Goal: Task Accomplishment & Management: Use online tool/utility

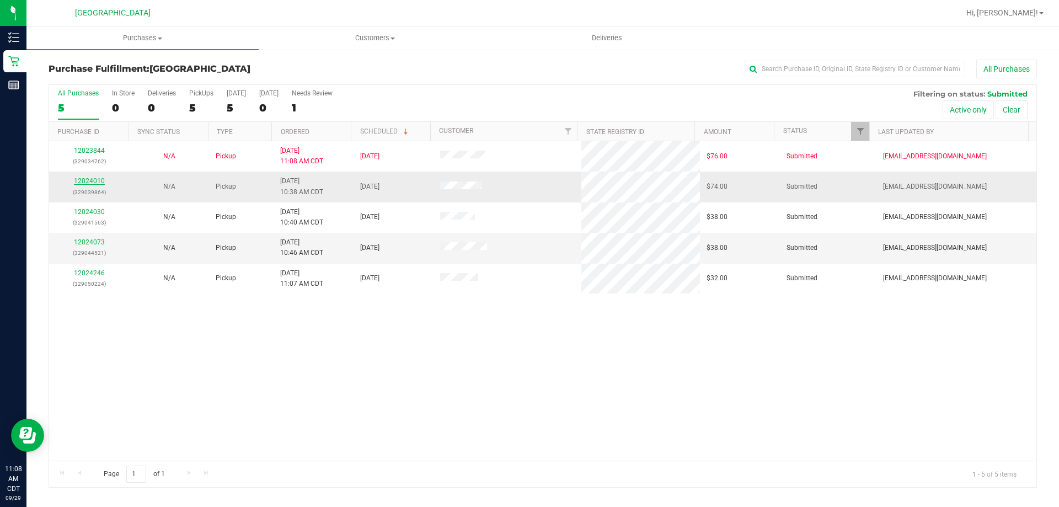
click at [98, 182] on link "12024010" at bounding box center [89, 181] width 31 height 8
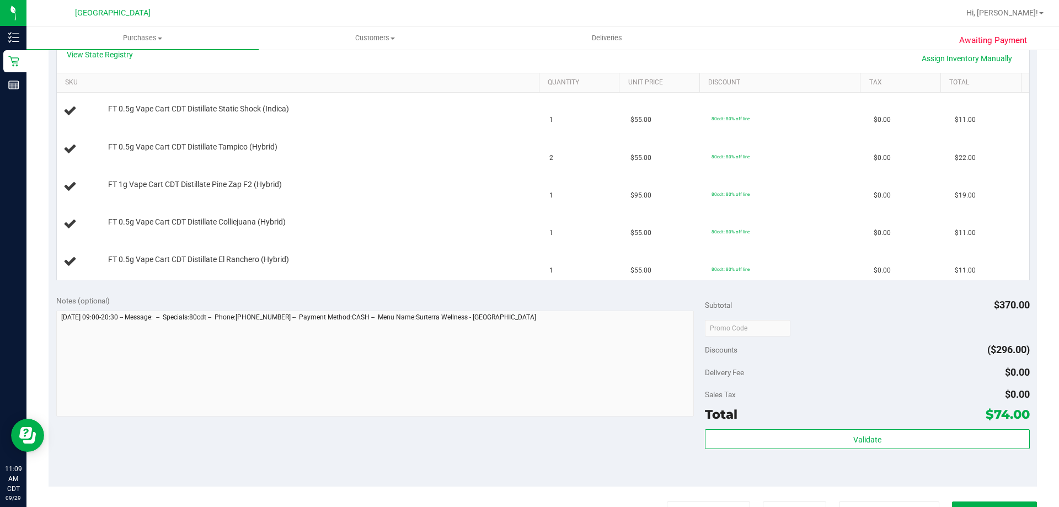
scroll to position [497, 0]
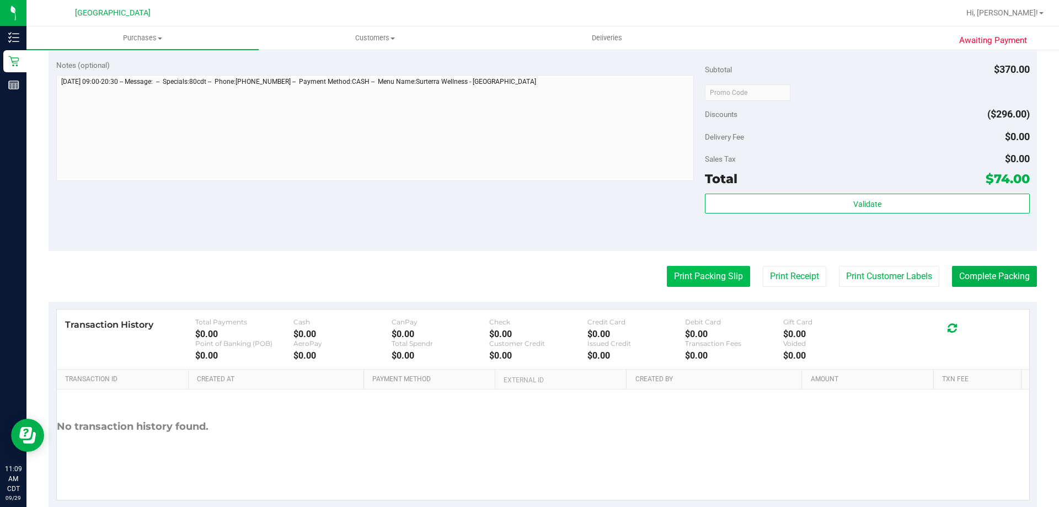
click at [687, 285] on button "Print Packing Slip" at bounding box center [708, 276] width 83 height 21
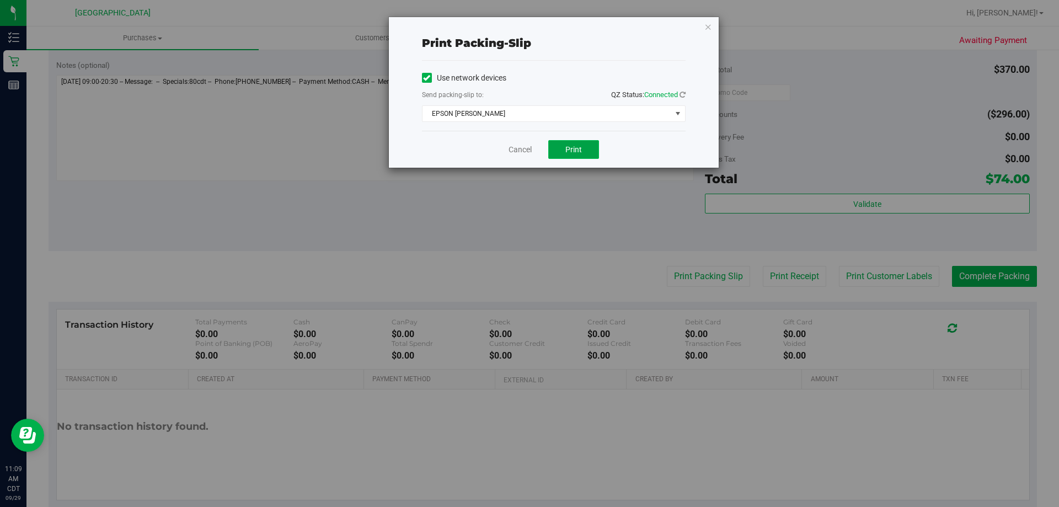
click at [569, 148] on span "Print" at bounding box center [574, 149] width 17 height 9
click at [710, 23] on icon "button" at bounding box center [709, 26] width 8 height 13
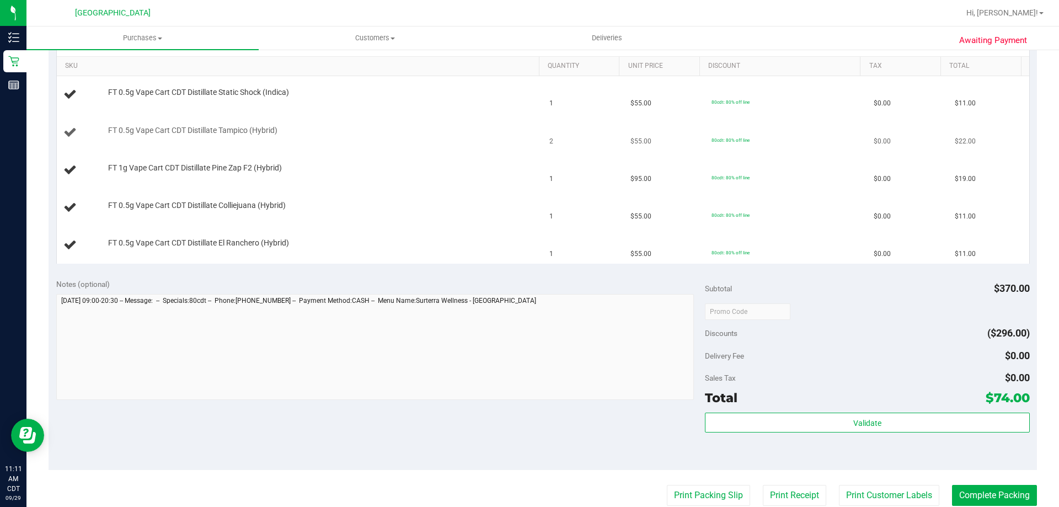
scroll to position [166, 0]
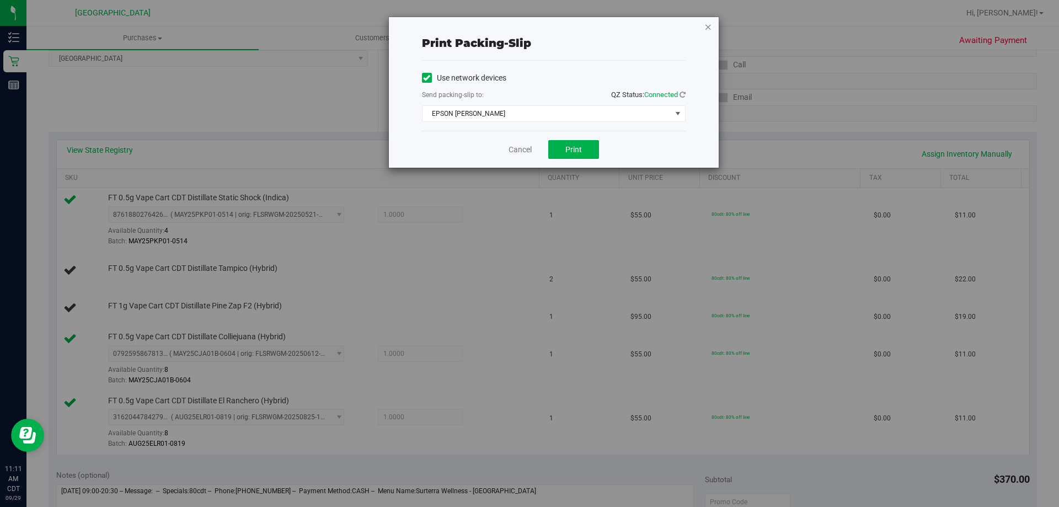
click at [708, 25] on icon "button" at bounding box center [709, 26] width 8 height 13
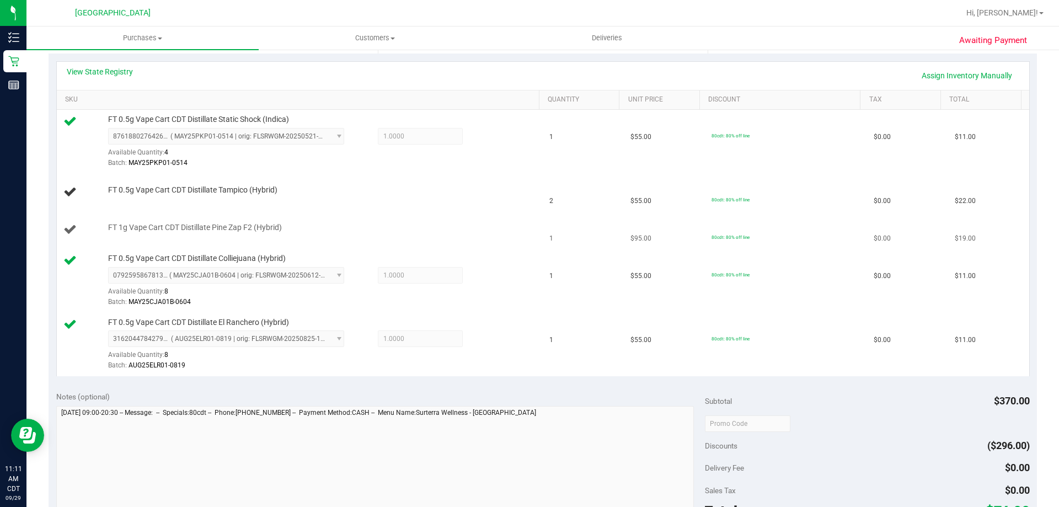
scroll to position [143, 0]
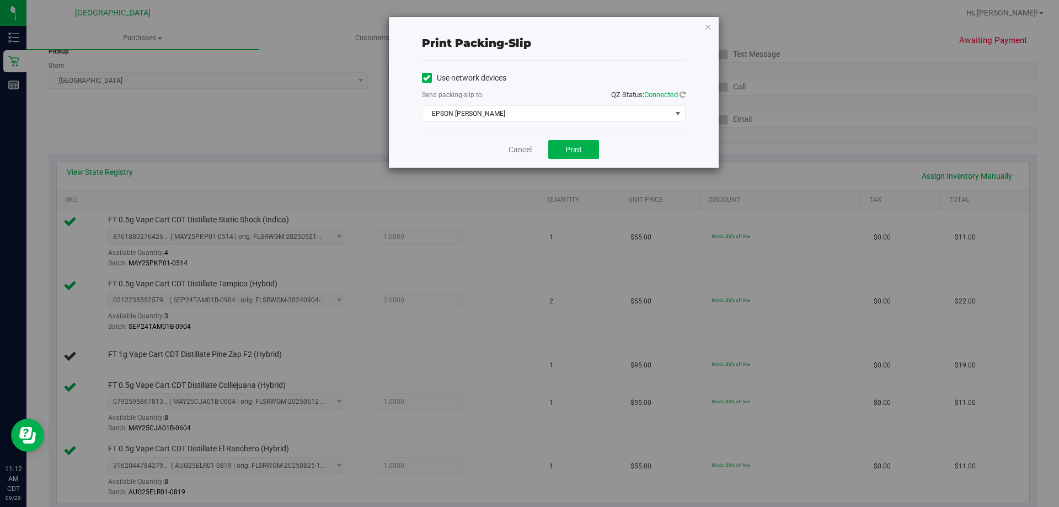
click at [707, 25] on icon "button" at bounding box center [709, 26] width 8 height 13
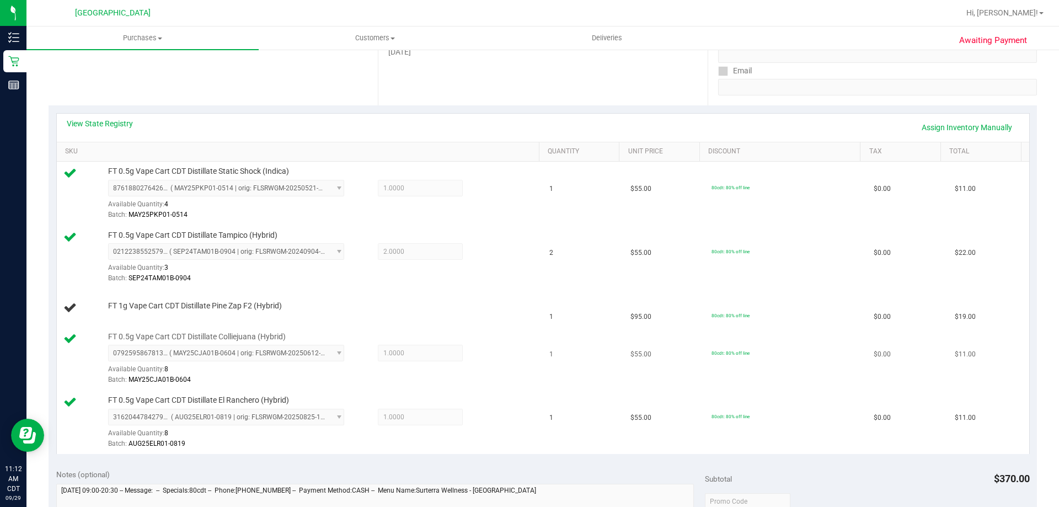
scroll to position [169, 0]
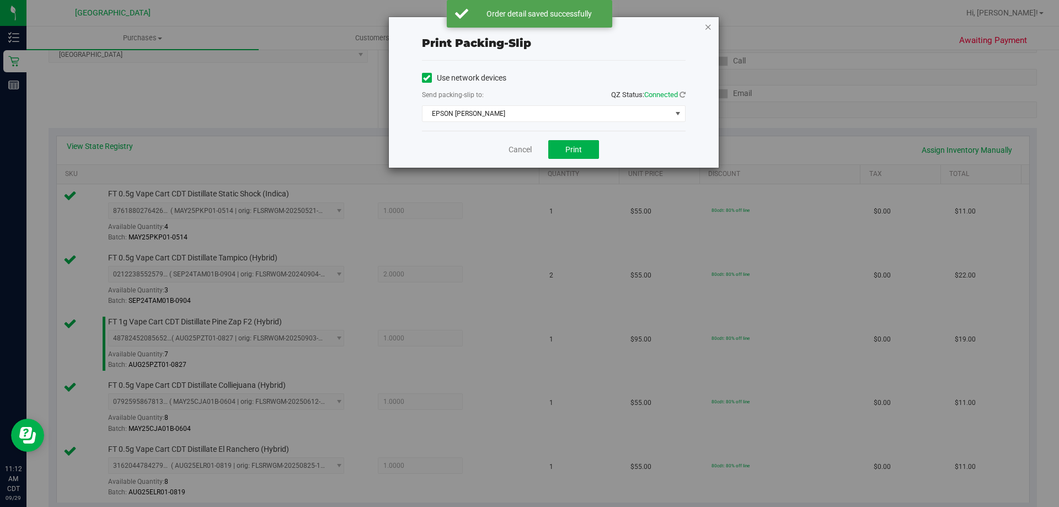
click at [710, 29] on icon "button" at bounding box center [709, 26] width 8 height 13
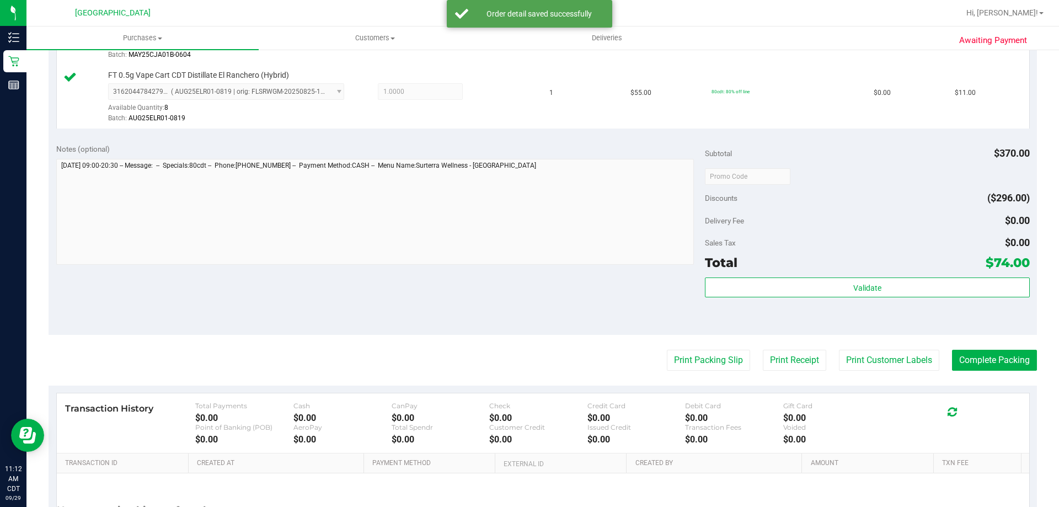
scroll to position [582, 0]
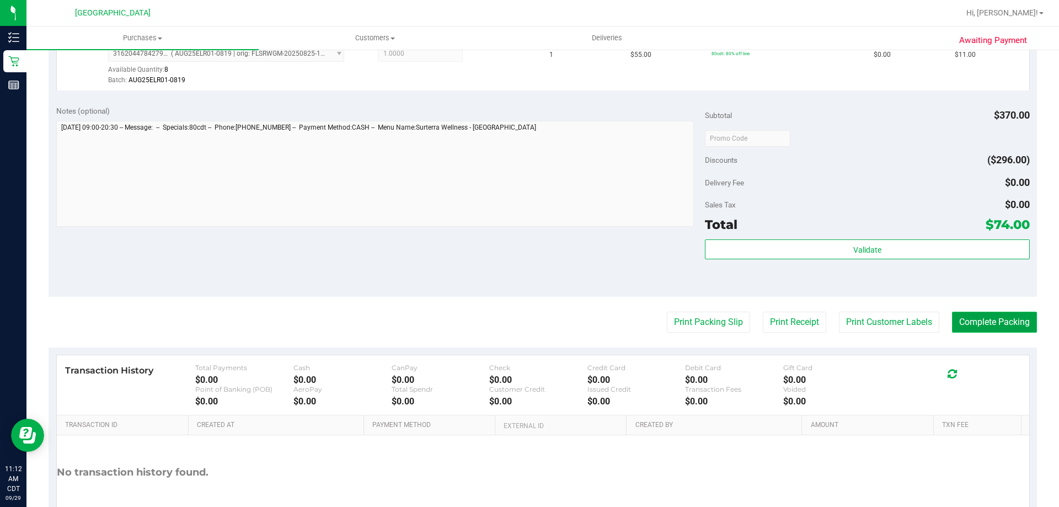
click at [953, 323] on button "Complete Packing" at bounding box center [994, 322] width 85 height 21
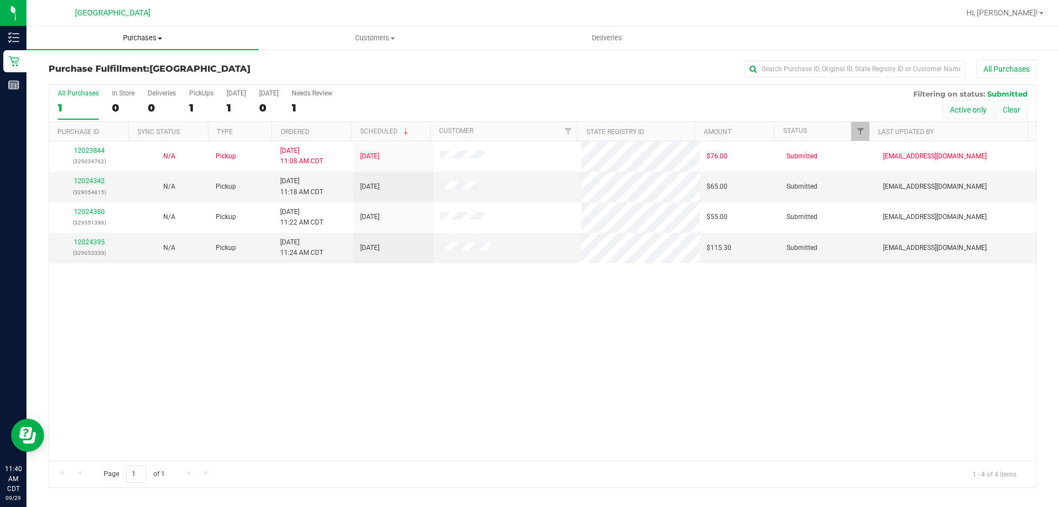
click at [161, 38] on span at bounding box center [160, 39] width 4 height 2
click at [113, 77] on li "Fulfillment" at bounding box center [142, 79] width 232 height 13
click at [99, 179] on link "12024342" at bounding box center [89, 181] width 31 height 8
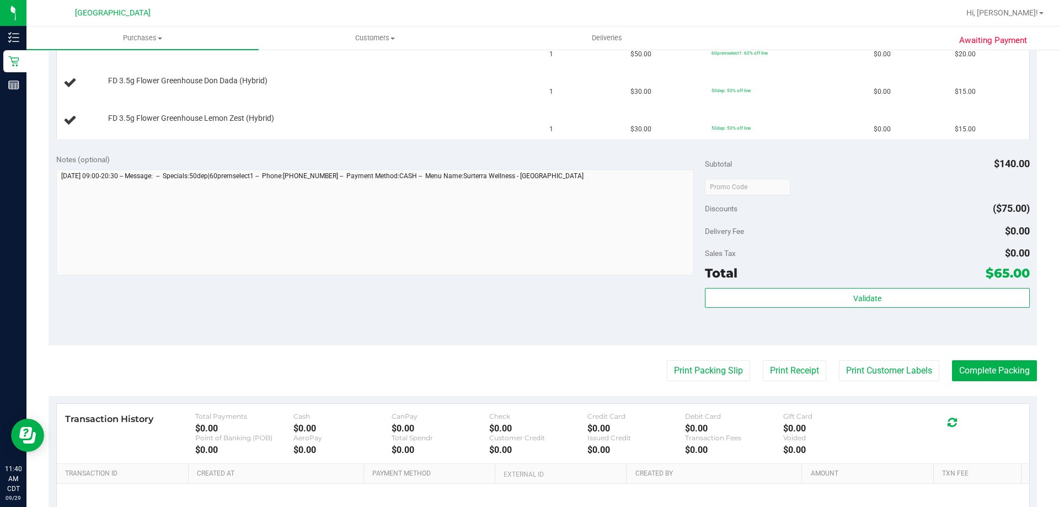
scroll to position [441, 0]
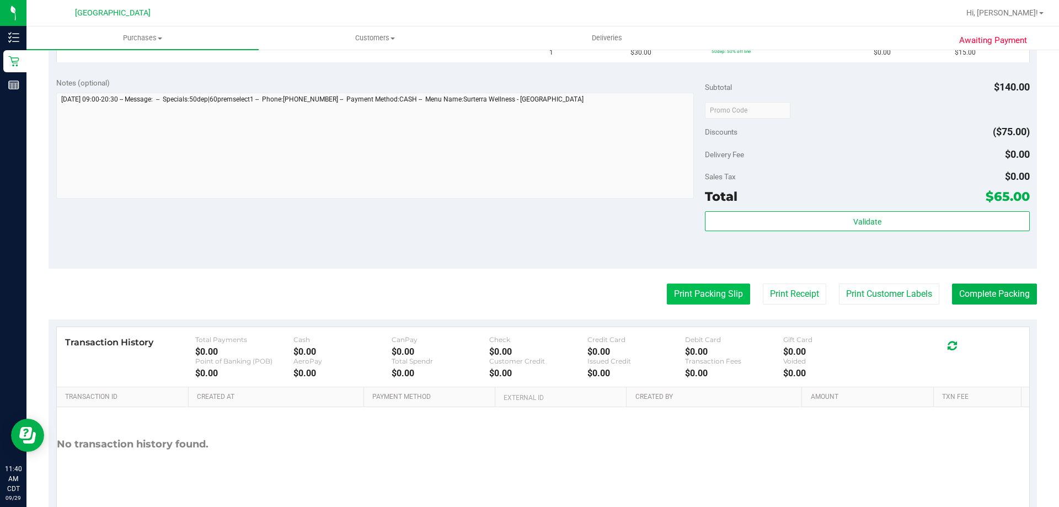
click at [683, 295] on button "Print Packing Slip" at bounding box center [708, 294] width 83 height 21
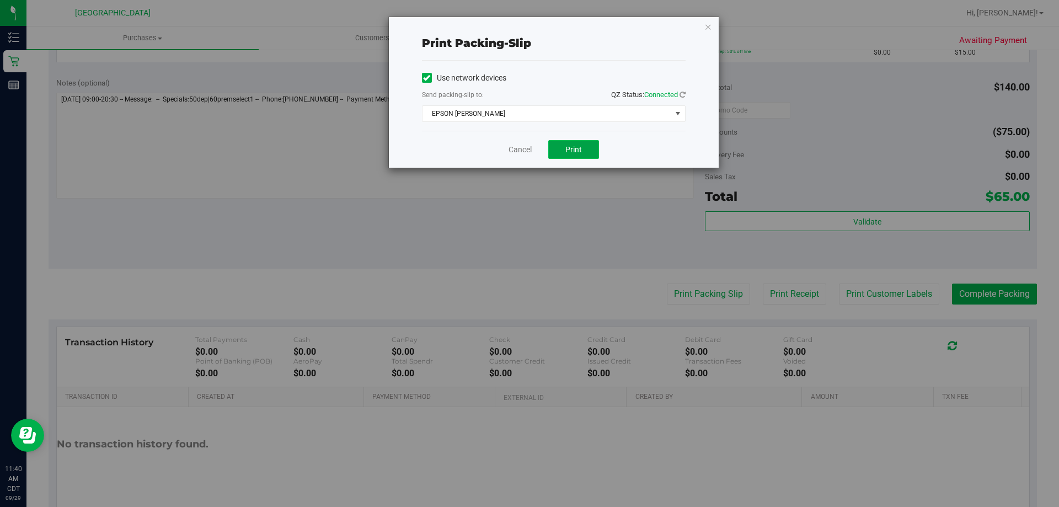
click at [567, 147] on span "Print" at bounding box center [574, 149] width 17 height 9
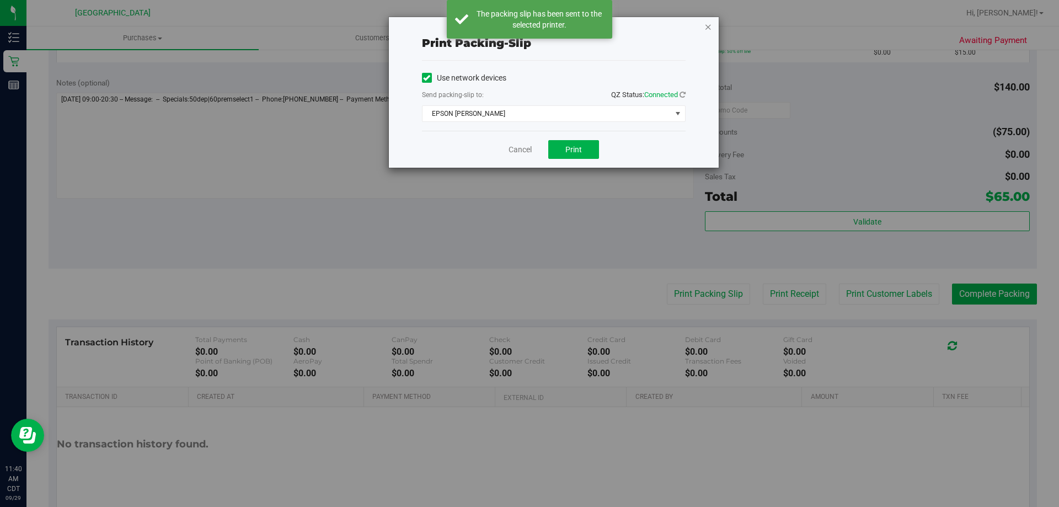
click at [706, 30] on icon "button" at bounding box center [709, 26] width 8 height 13
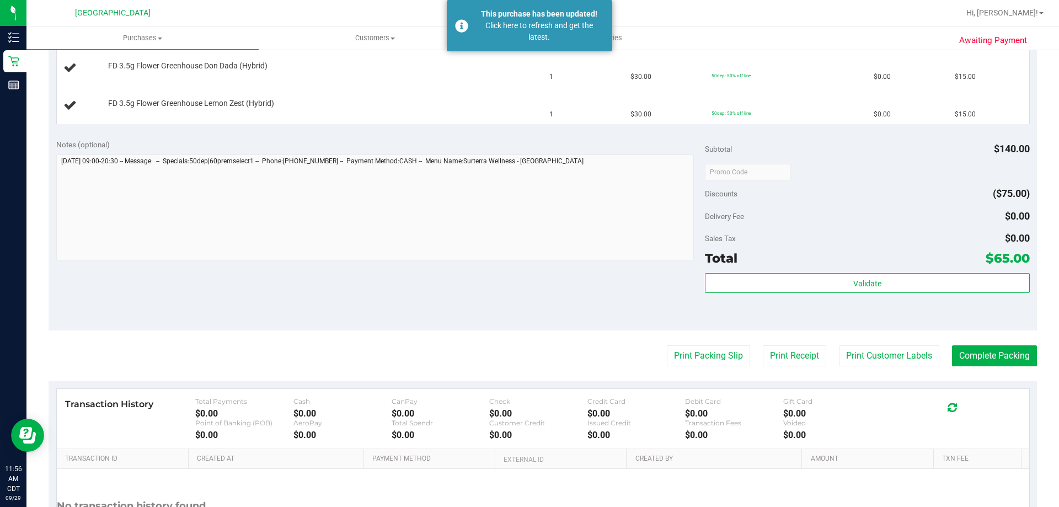
scroll to position [386, 0]
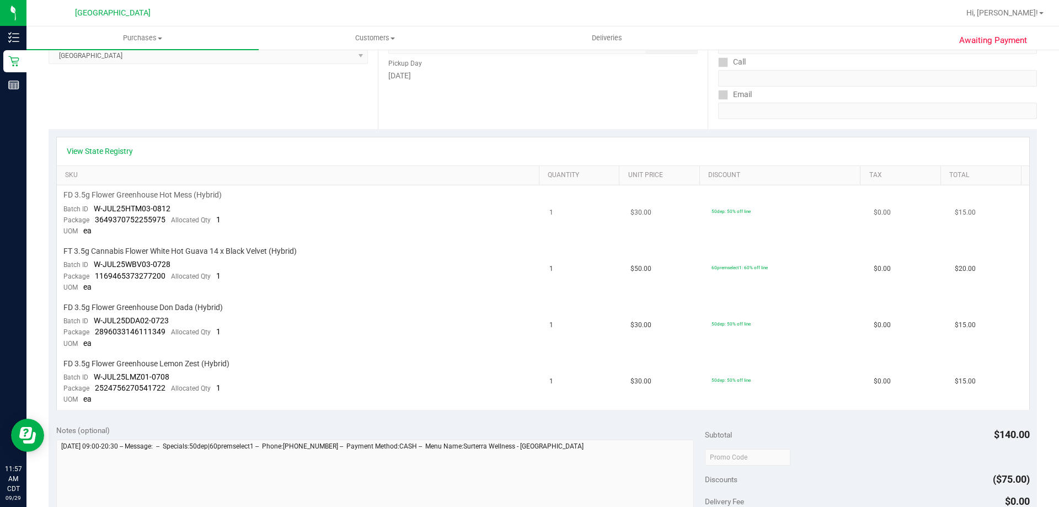
scroll to position [166, 0]
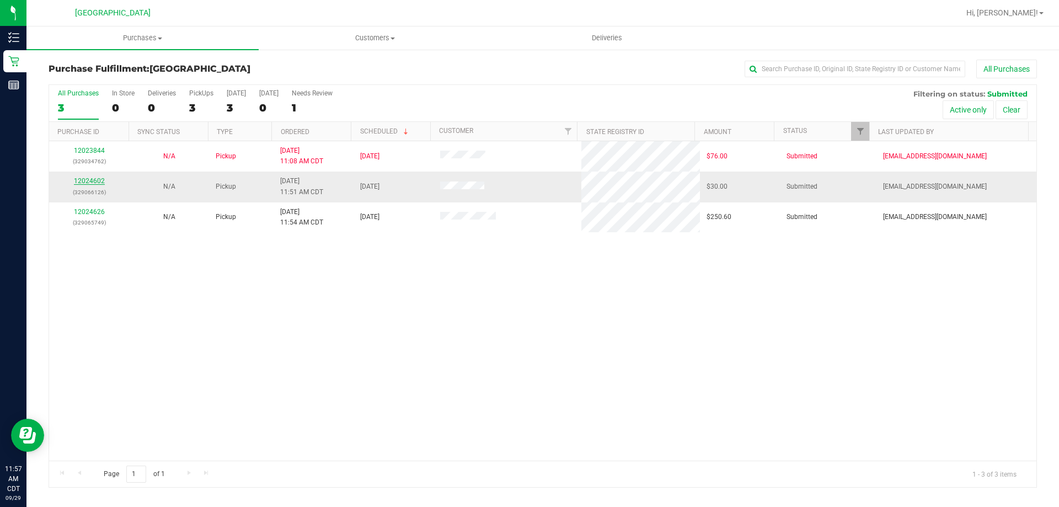
click at [100, 179] on link "12024602" at bounding box center [89, 181] width 31 height 8
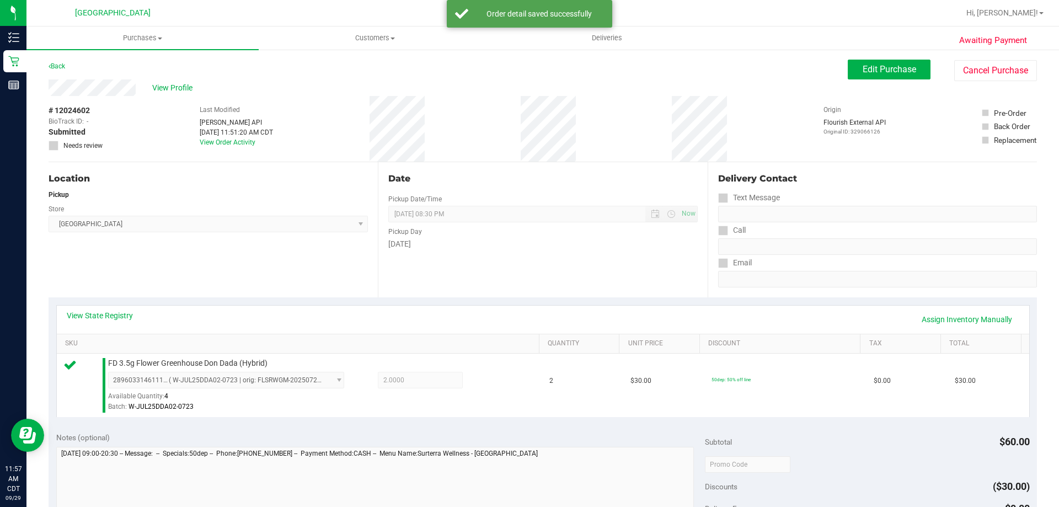
scroll to position [221, 0]
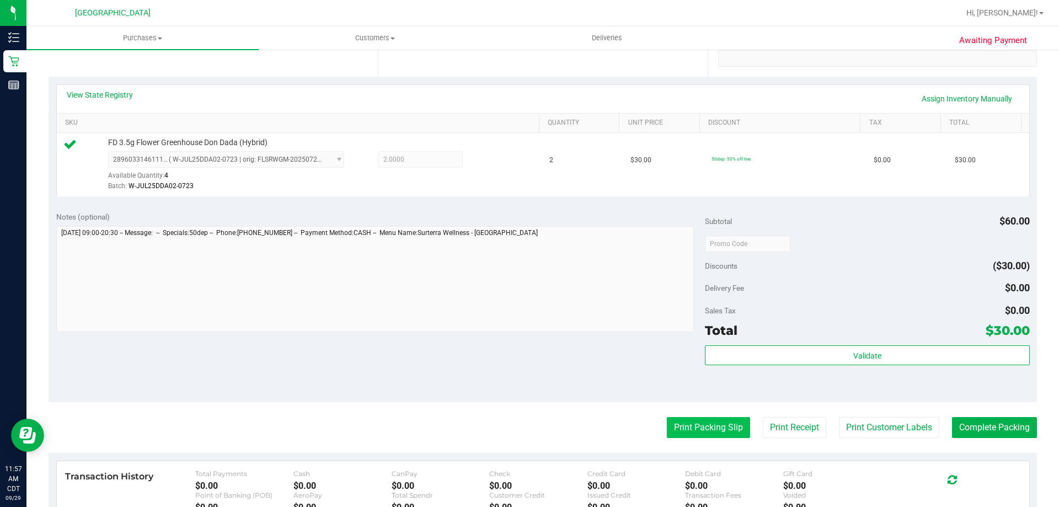
drag, startPoint x: 715, startPoint y: 430, endPoint x: 724, endPoint y: 430, distance: 8.8
click at [724, 430] on button "Print Packing Slip" at bounding box center [708, 427] width 83 height 21
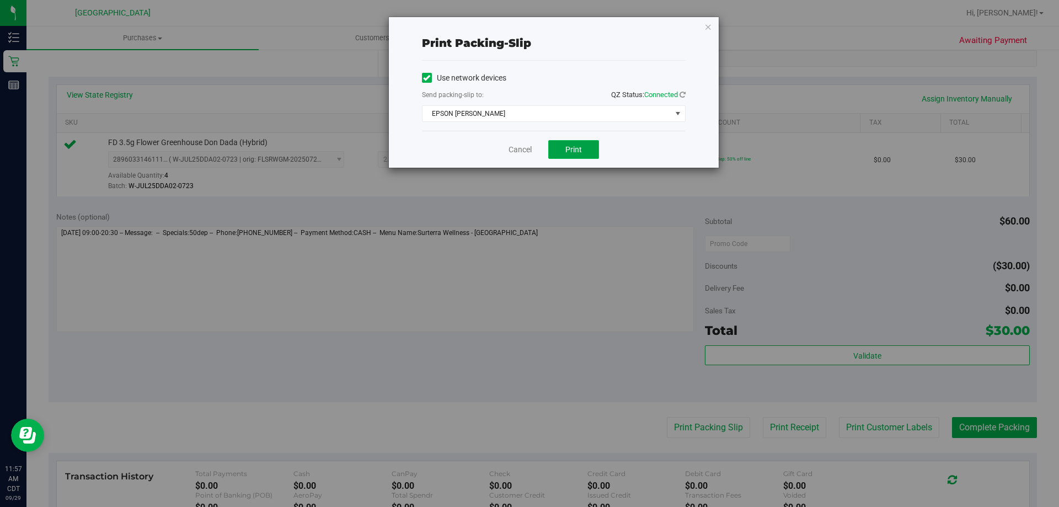
click at [562, 148] on button "Print" at bounding box center [573, 149] width 51 height 19
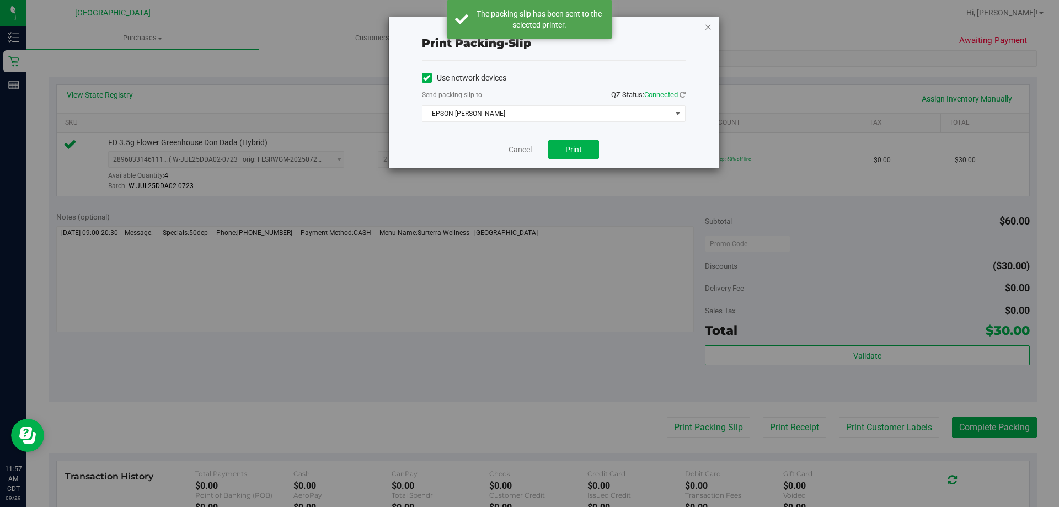
click at [707, 25] on icon "button" at bounding box center [709, 26] width 8 height 13
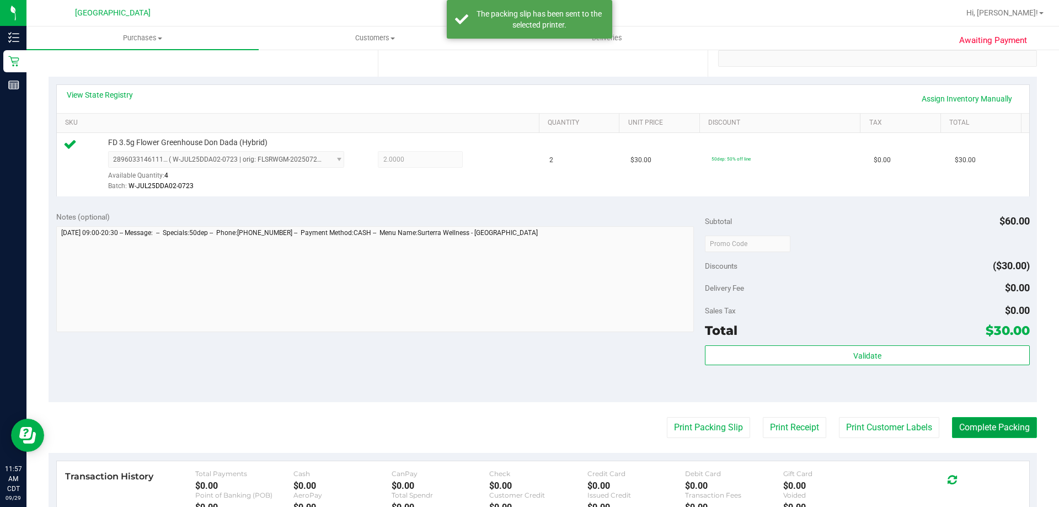
click at [994, 432] on button "Complete Packing" at bounding box center [994, 427] width 85 height 21
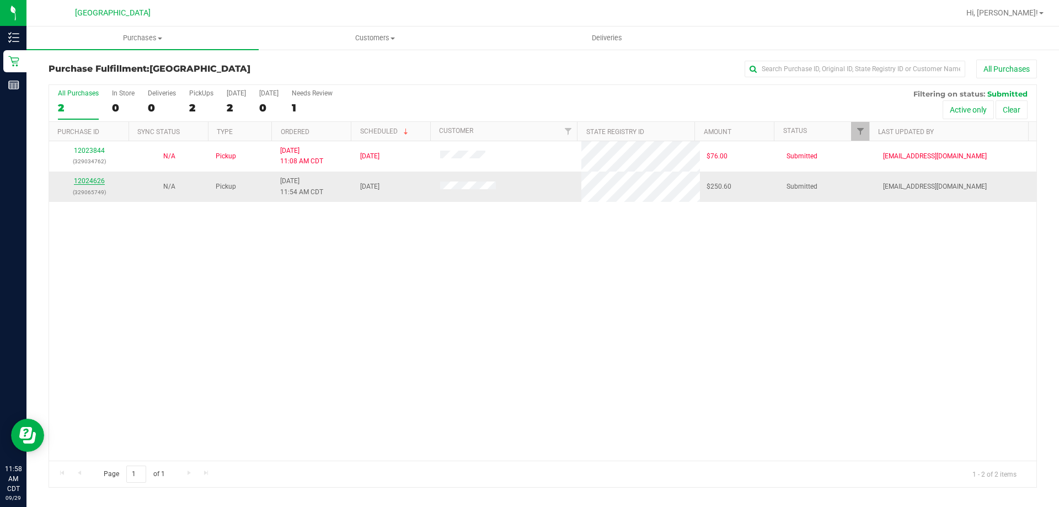
click at [103, 178] on link "12024626" at bounding box center [89, 181] width 31 height 8
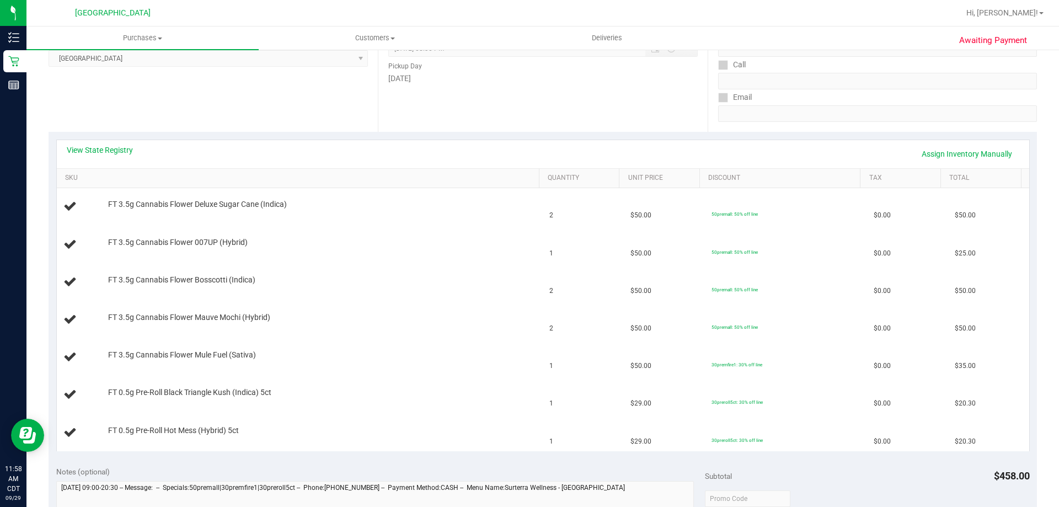
scroll to position [221, 0]
